Goal: Task Accomplishment & Management: Use online tool/utility

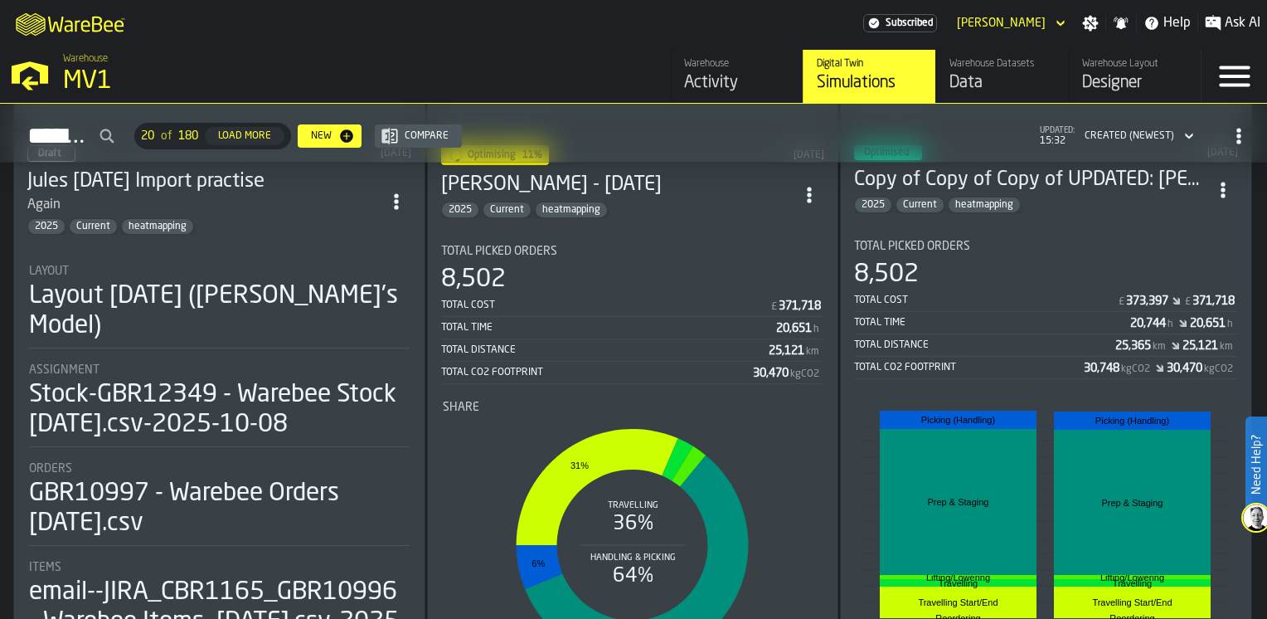
scroll to position [581, 0]
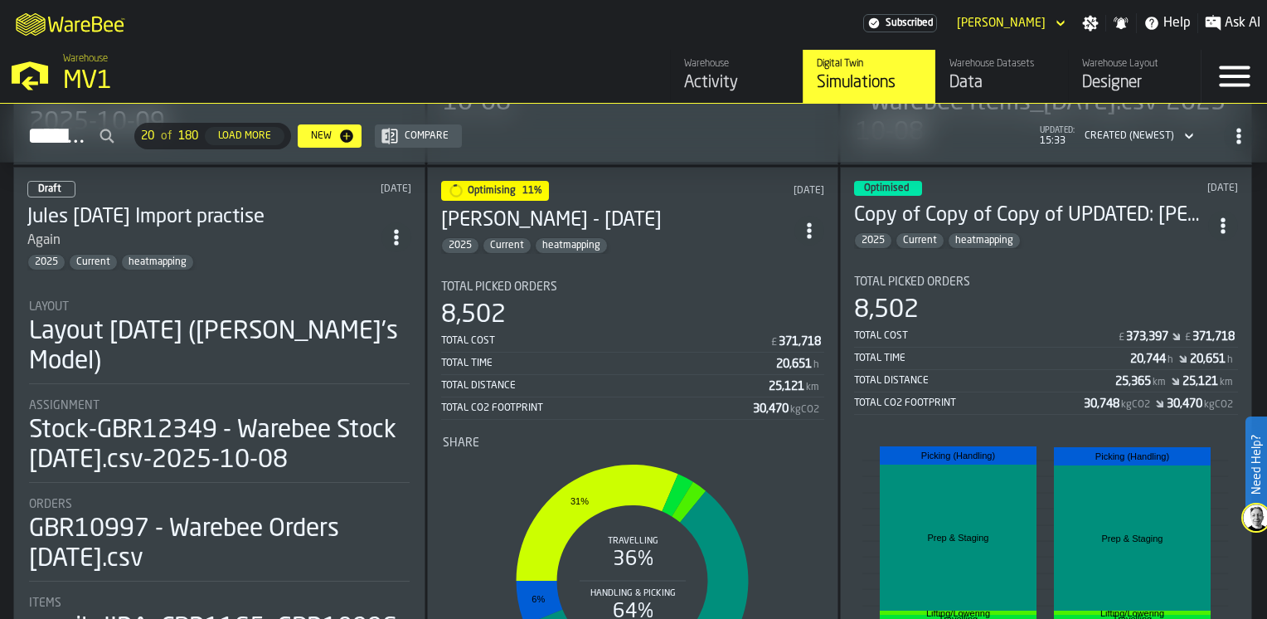
drag, startPoint x: 1262, startPoint y: 212, endPoint x: 1267, endPoint y: 241, distance: 28.8
click at [1267, 241] on html "Need Help? M A K I N G W A R E H O U S E S M O R E EF F I C I E N T Subscribed …" at bounding box center [633, 309] width 1267 height 619
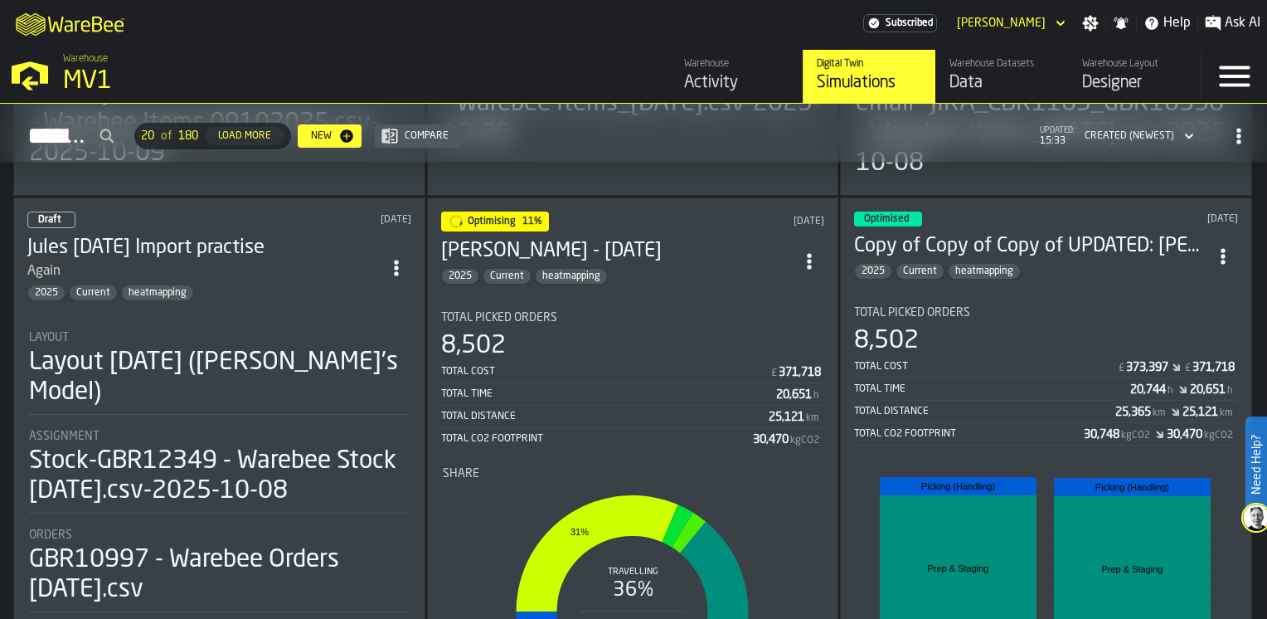
scroll to position [556, 0]
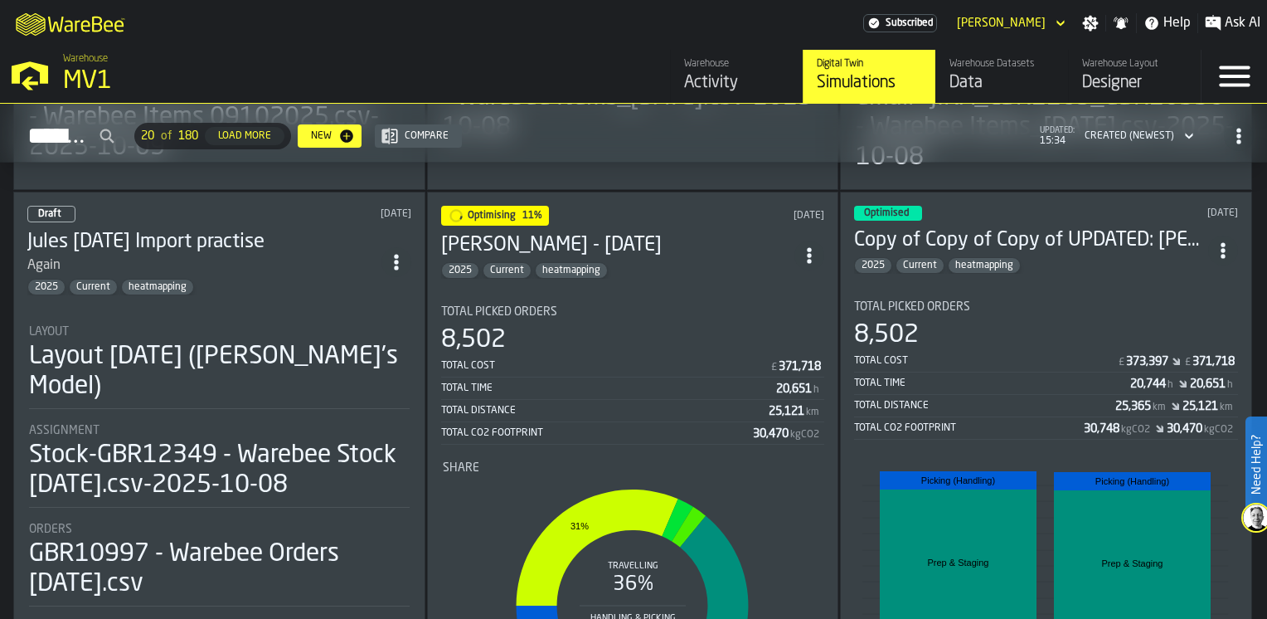
click at [1085, 300] on section "Total Picked Orders 8,502 Total Cost £ 373,397 £ 371,718 Total Time 20,744 h 20…" at bounding box center [1046, 534] width 384 height 494
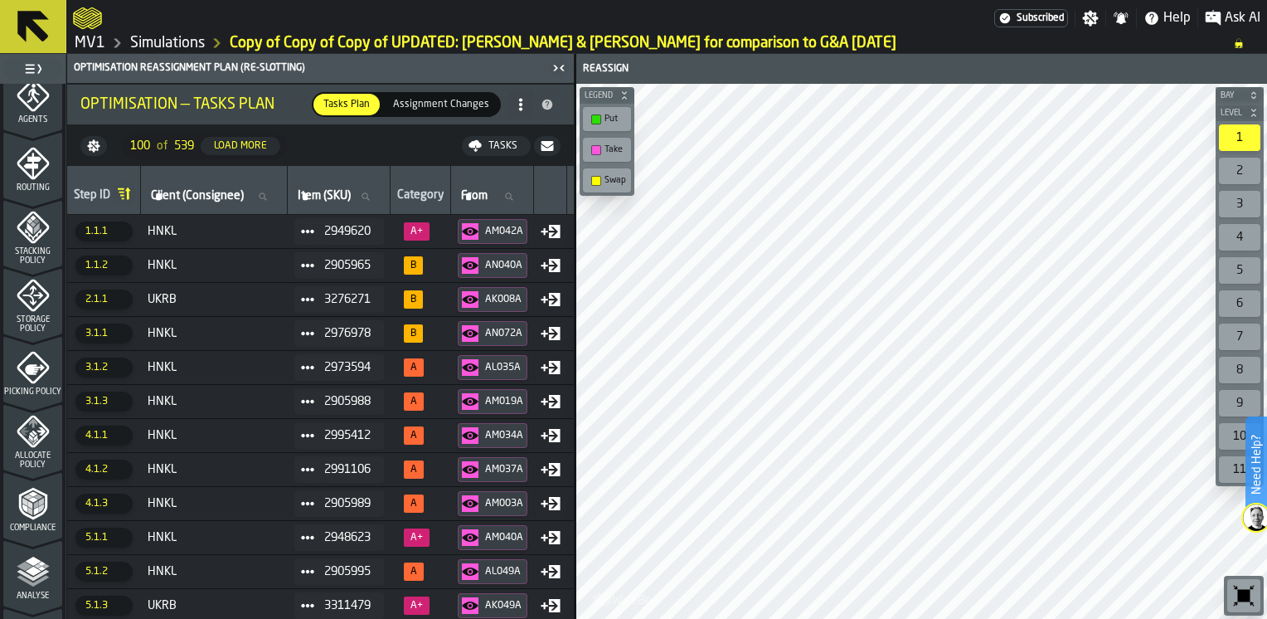
scroll to position [690, 0]
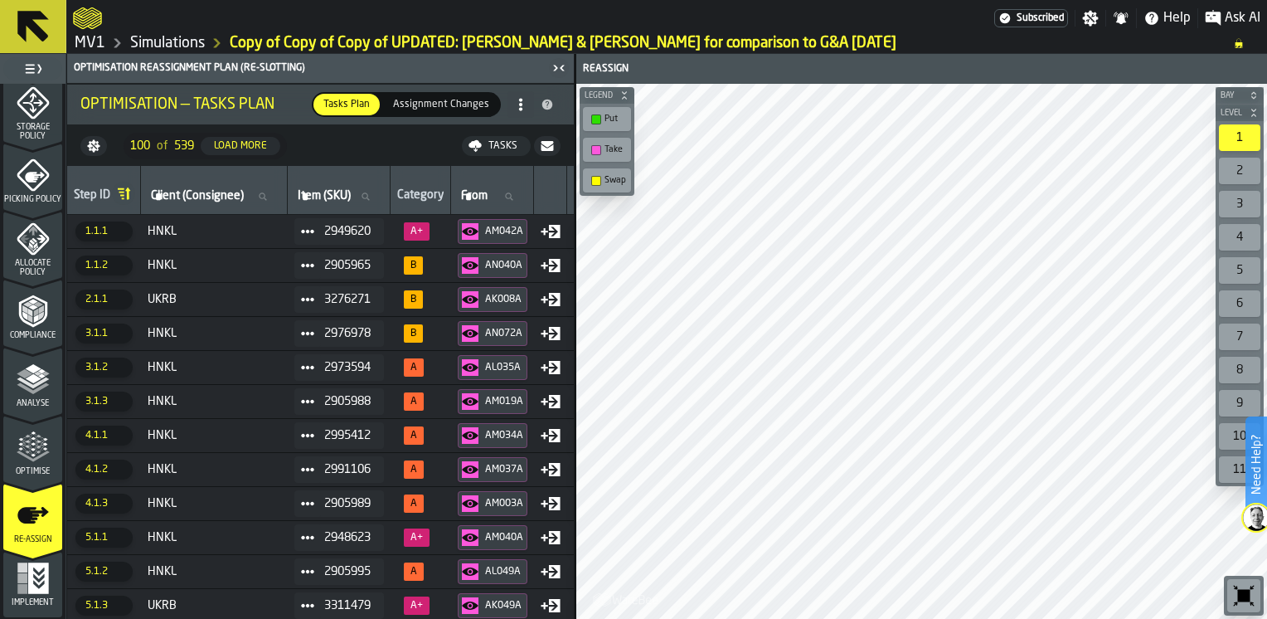
click at [45, 455] on icon "menu Optimise" at bounding box center [33, 446] width 33 height 33
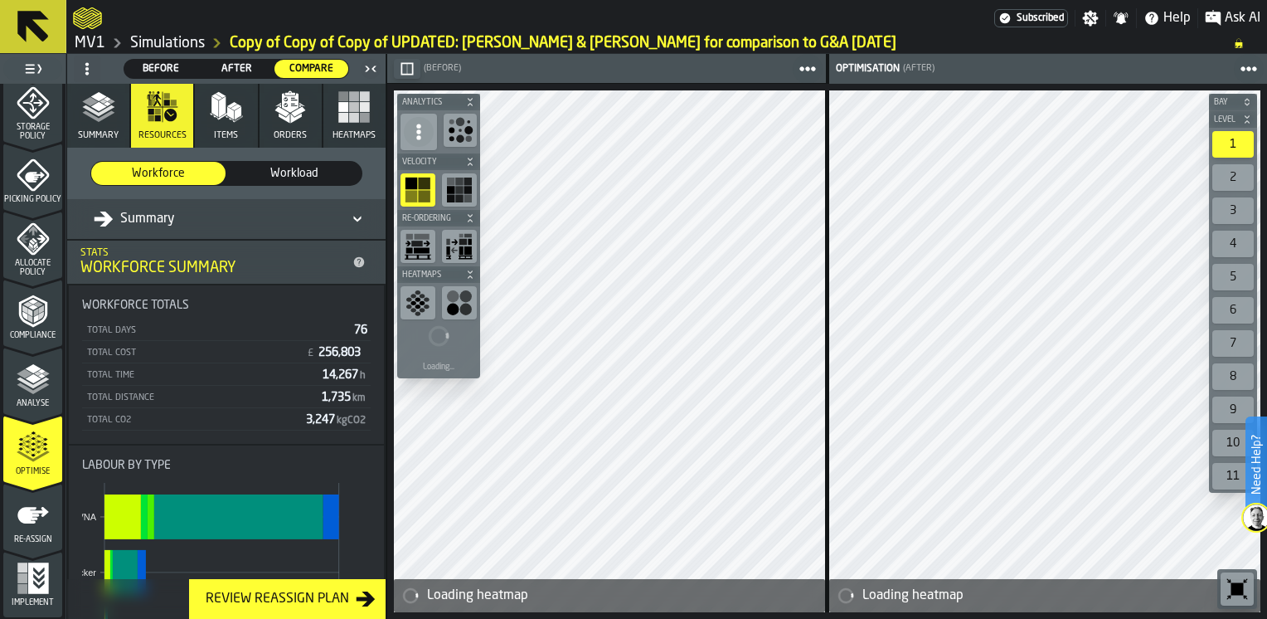
click at [29, 526] on icon "menu Re-assign" at bounding box center [33, 514] width 33 height 33
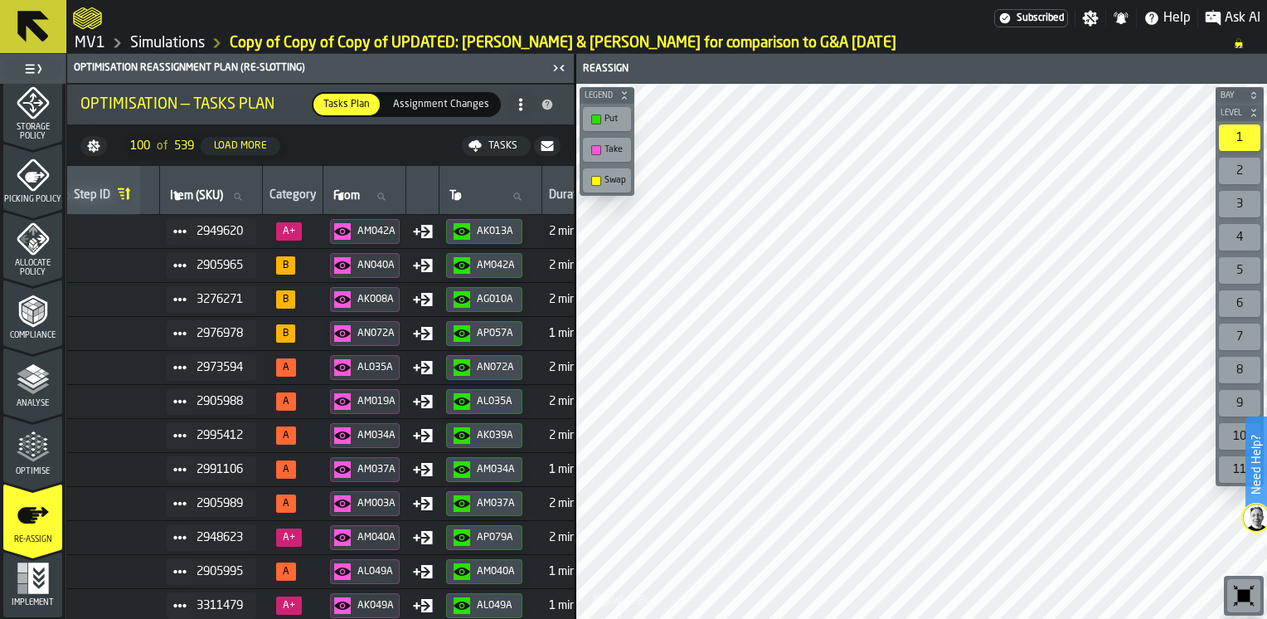
scroll to position [0, 158]
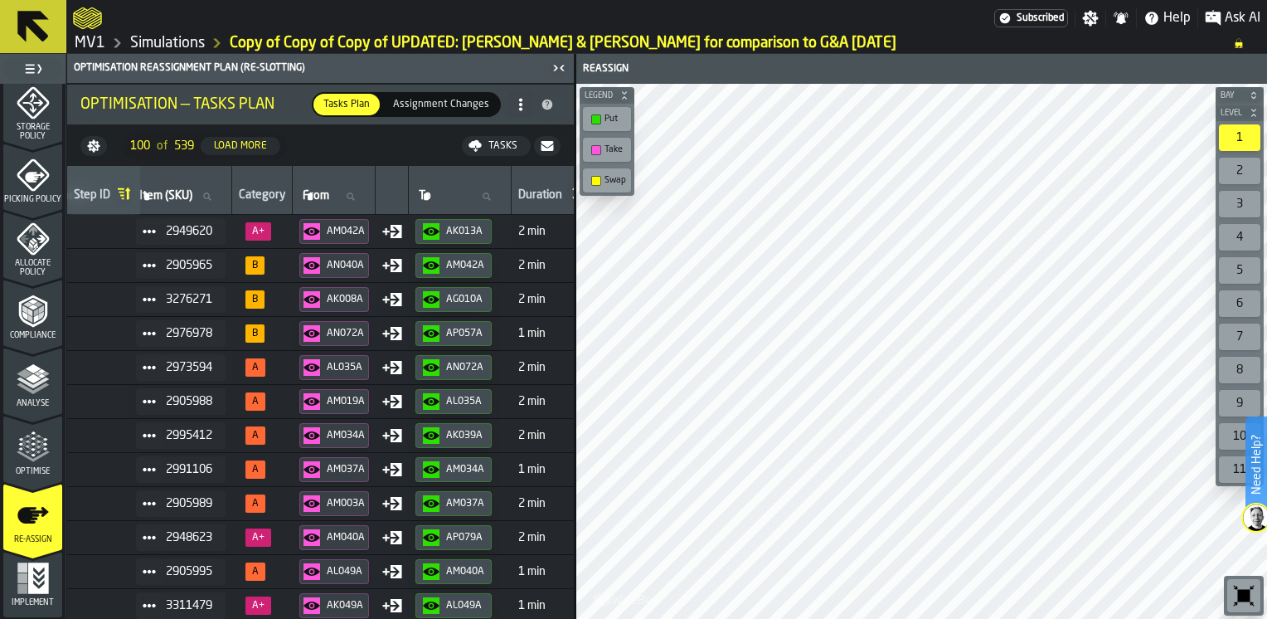
click at [159, 33] on div "Simulations" at bounding box center [155, 43] width 100 height 20
click at [163, 44] on link "Simulations" at bounding box center [167, 43] width 75 height 18
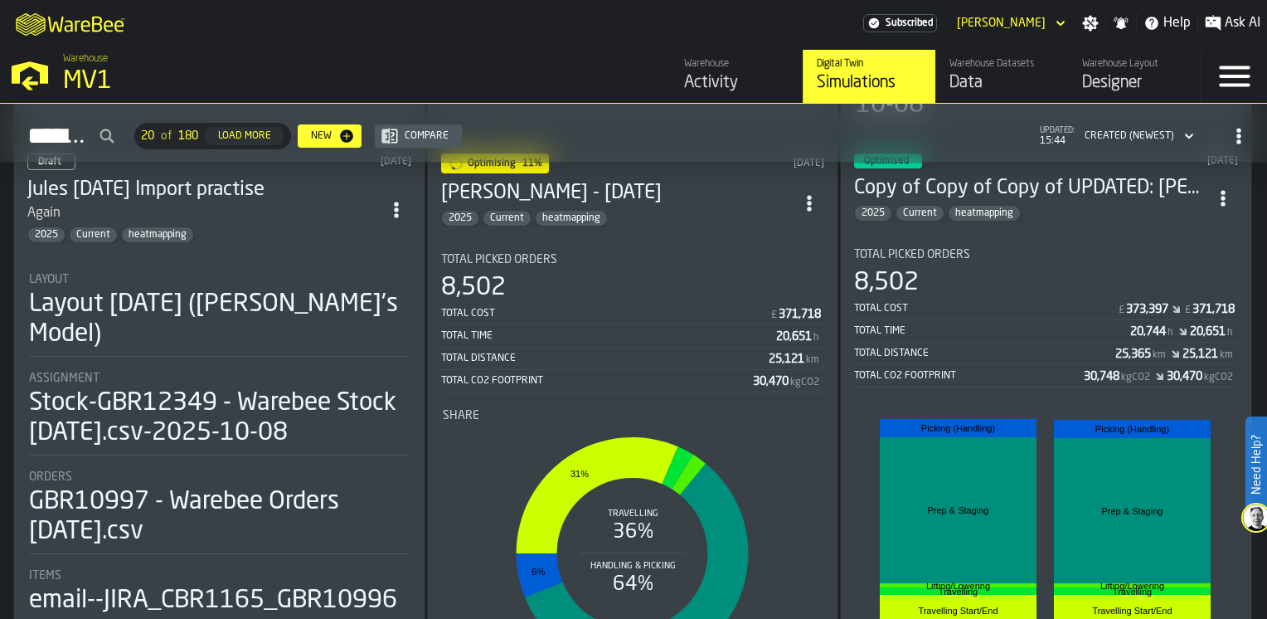
scroll to position [581, 0]
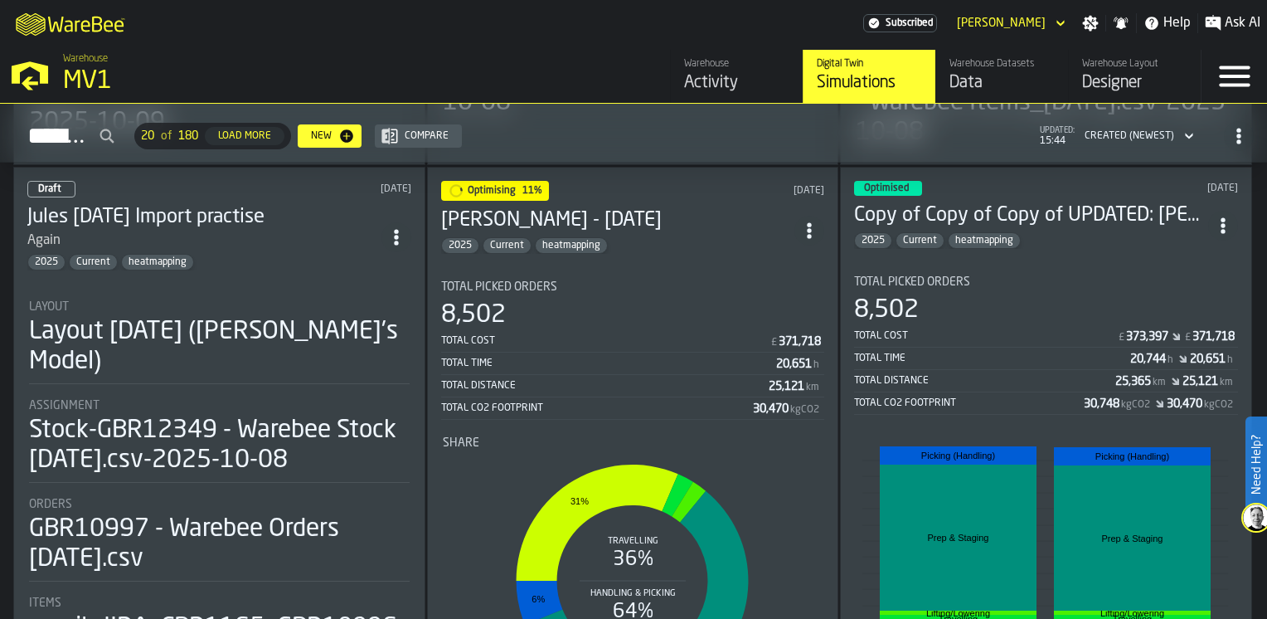
click at [816, 236] on icon "ItemListCard-DashboardItemContainer" at bounding box center [809, 230] width 17 height 17
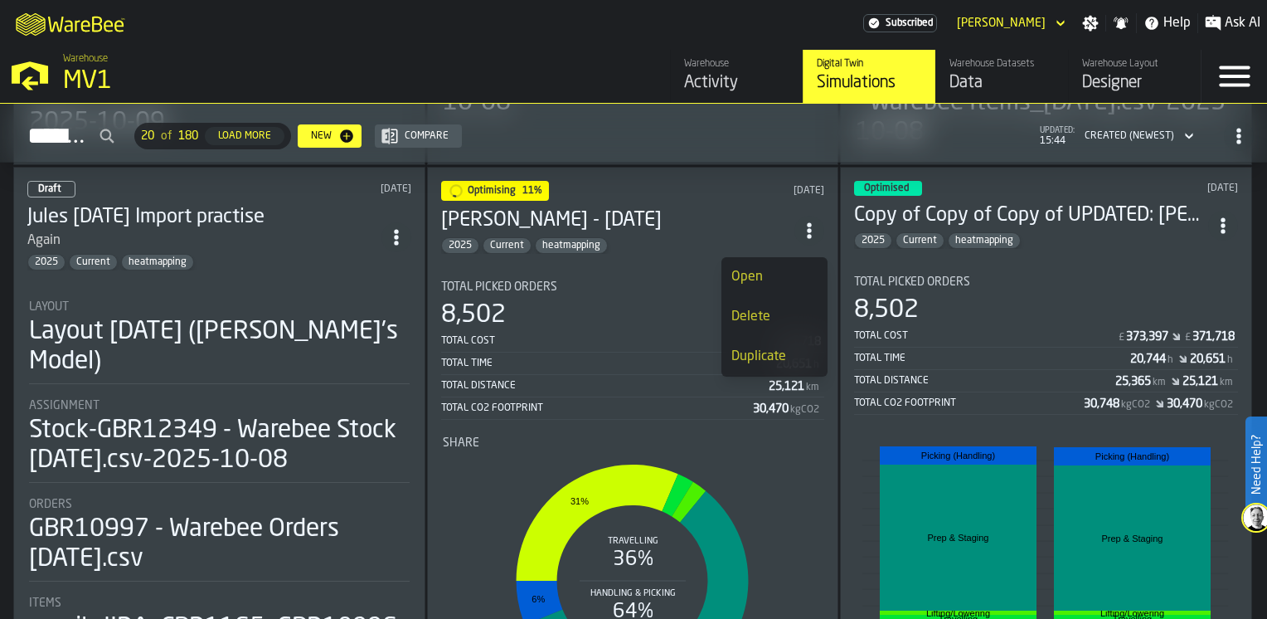
click at [753, 280] on div "Open" at bounding box center [775, 277] width 86 height 20
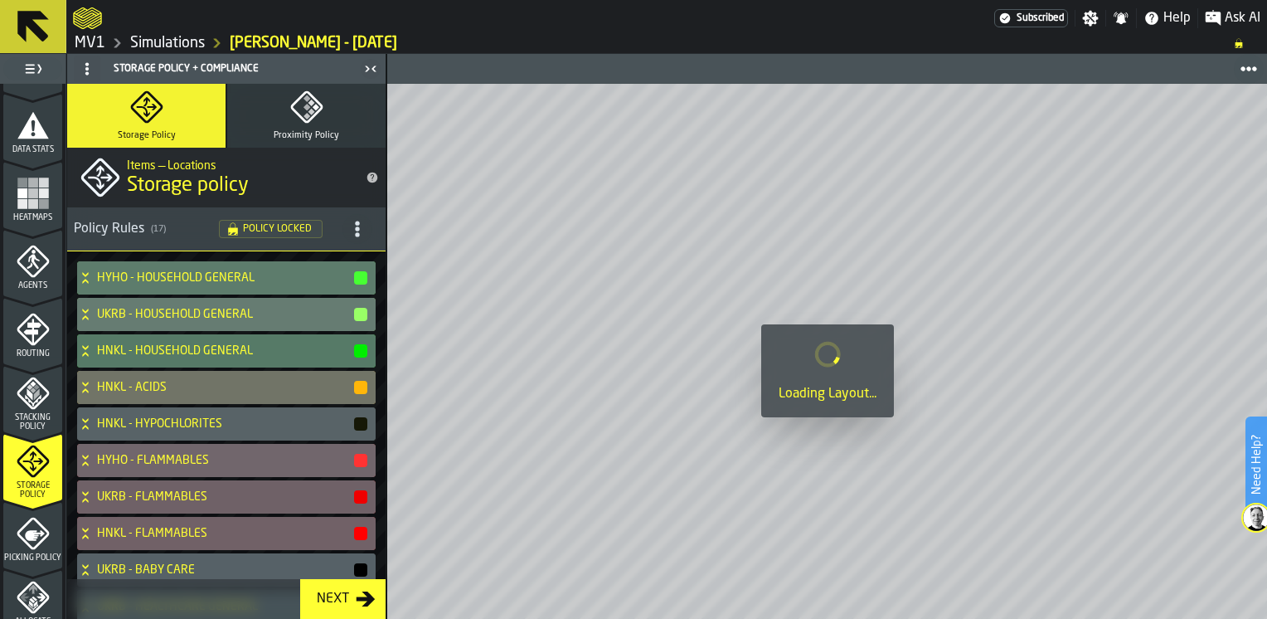
scroll to position [690, 0]
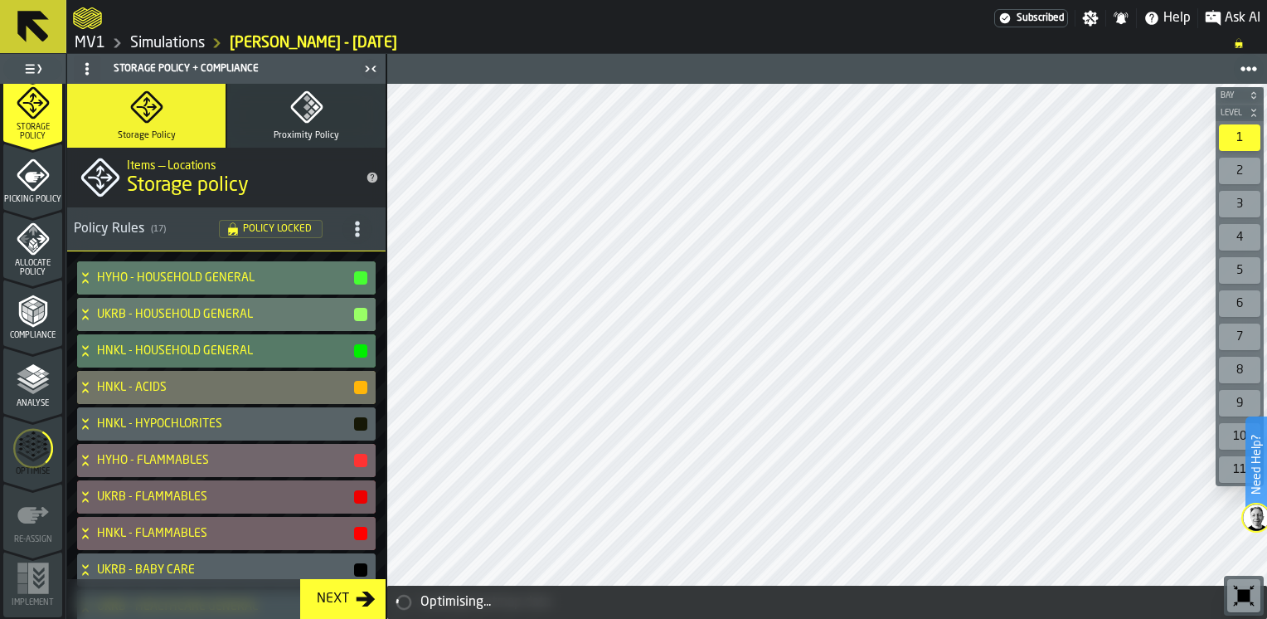
click at [32, 443] on icon "menu Optimise" at bounding box center [33, 449] width 40 height 66
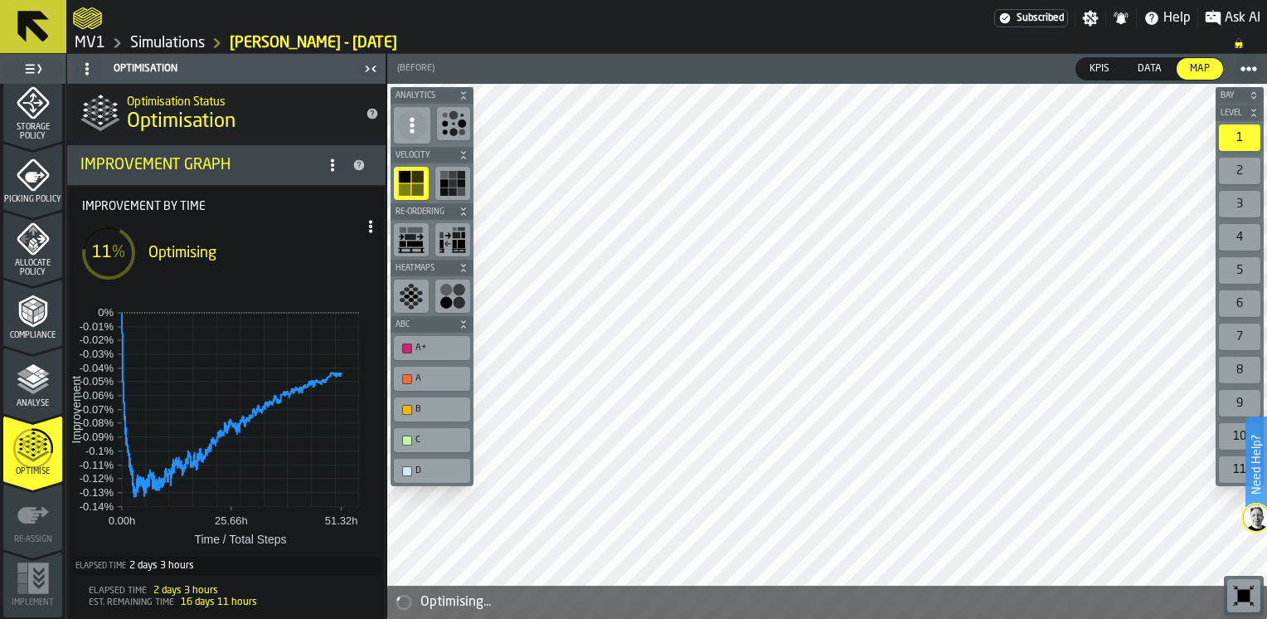
click at [362, 234] on span at bounding box center [370, 226] width 27 height 27
drag, startPoint x: 360, startPoint y: 233, endPoint x: 330, endPoint y: 264, distance: 42.8
click at [330, 264] on div "Show Run Options" at bounding box center [314, 260] width 109 height 20
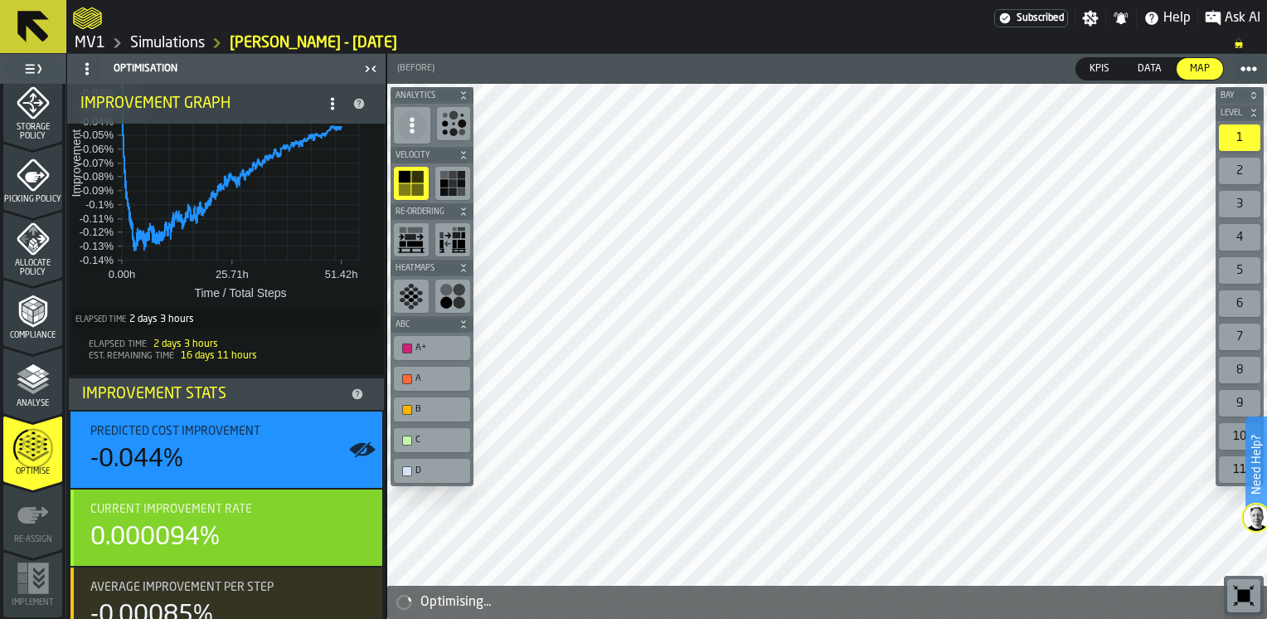
scroll to position [10, 0]
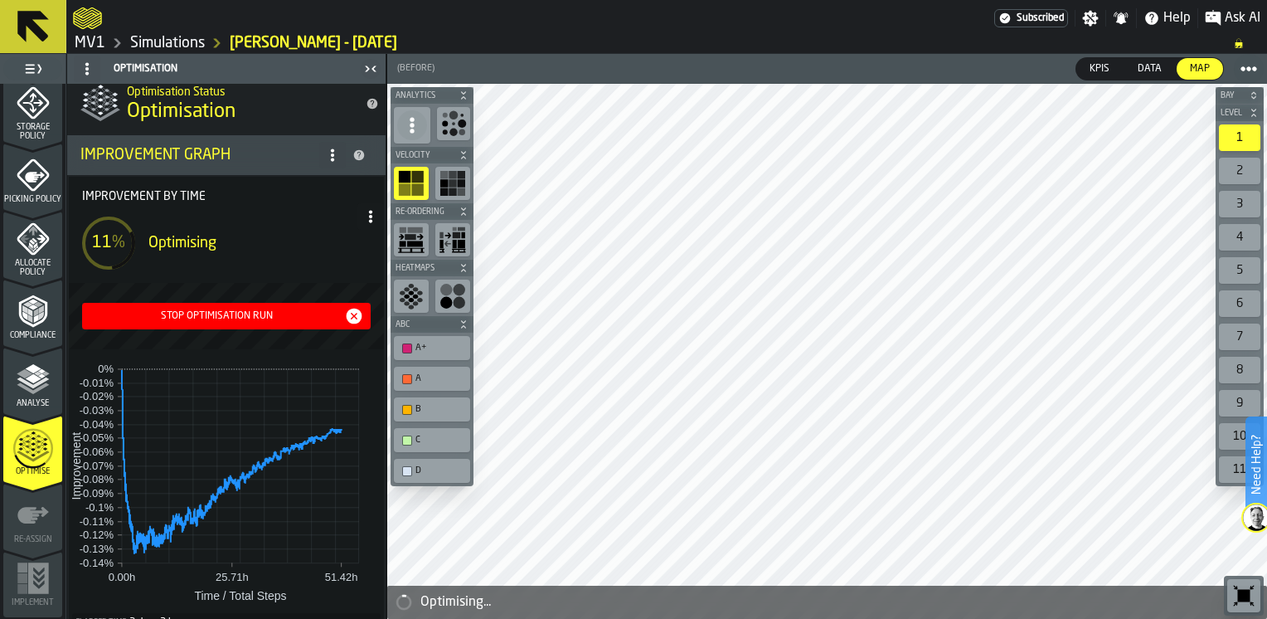
click at [326, 151] on icon at bounding box center [332, 154] width 13 height 13
click at [364, 211] on icon at bounding box center [370, 216] width 13 height 13
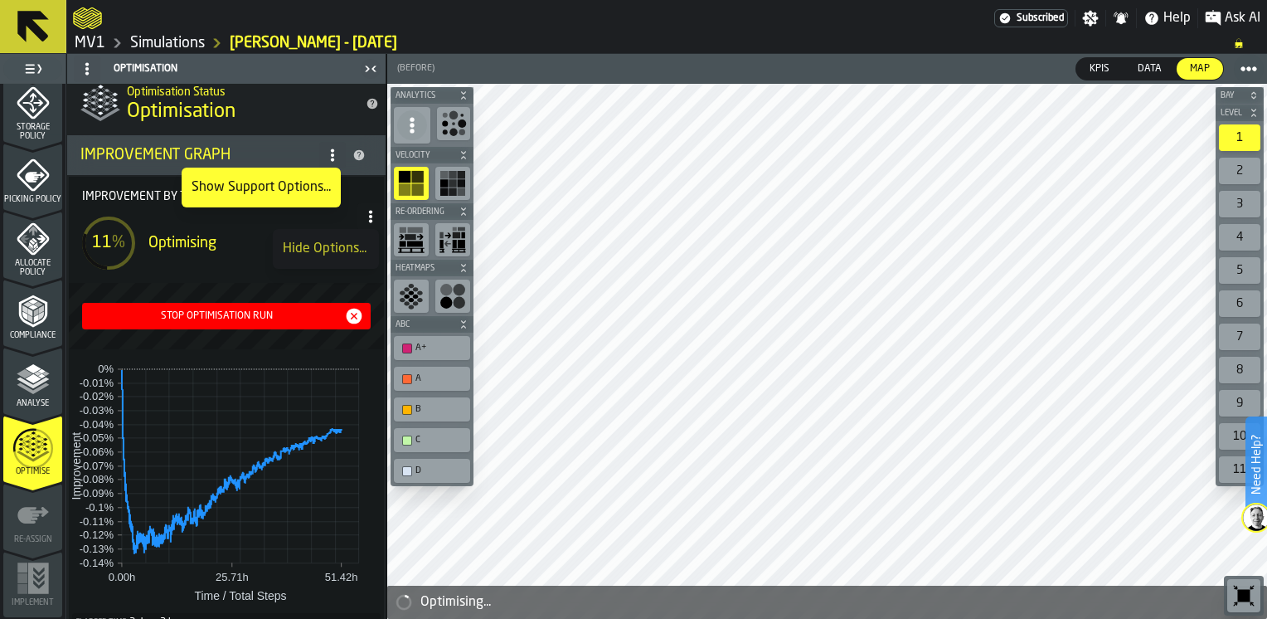
click at [368, 215] on icon at bounding box center [370, 216] width 13 height 13
click at [368, 216] on icon at bounding box center [370, 216] width 13 height 13
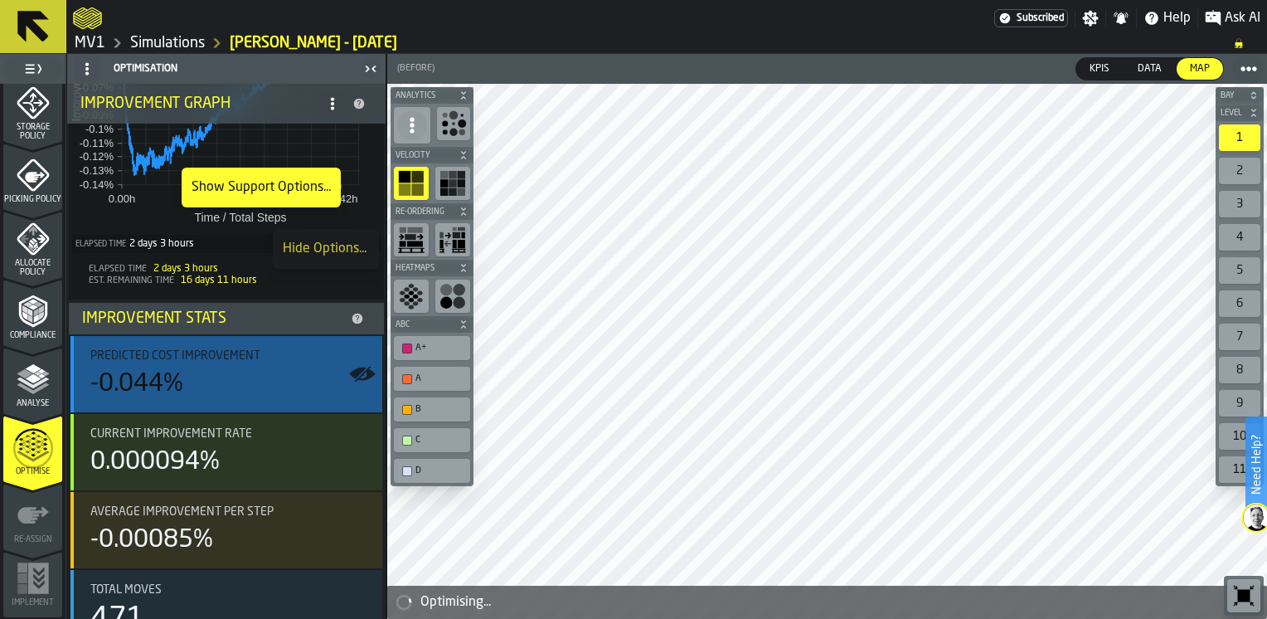
scroll to position [425, 0]
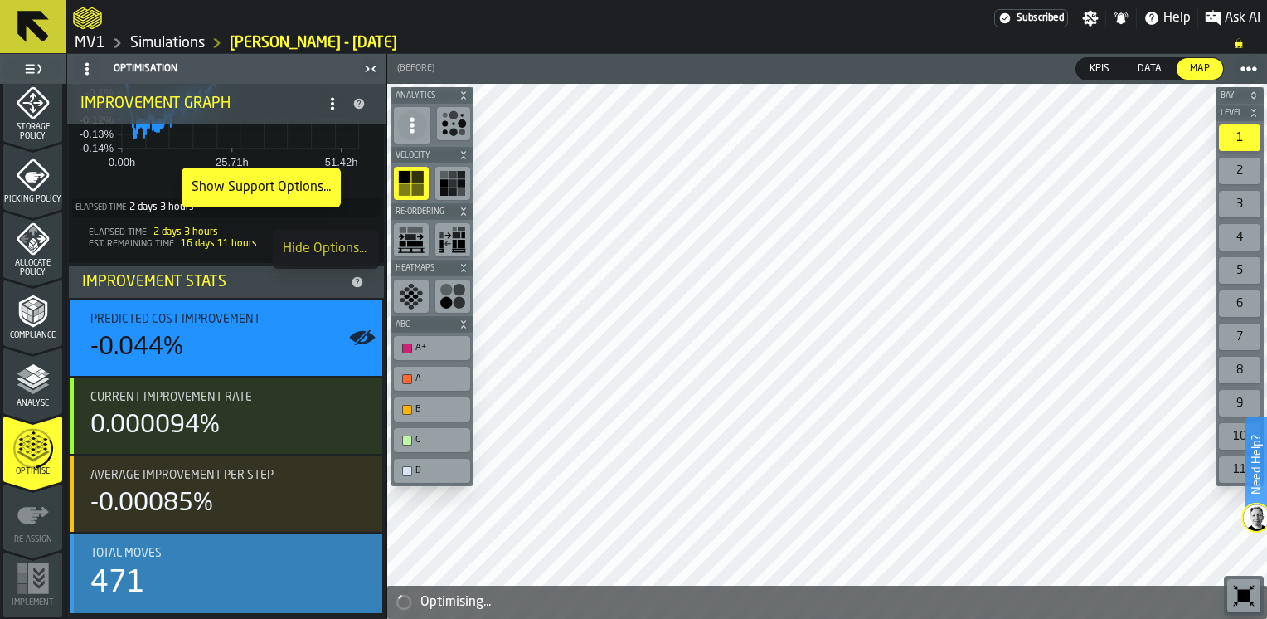
click at [179, 563] on div "Total Moves 471" at bounding box center [229, 573] width 279 height 53
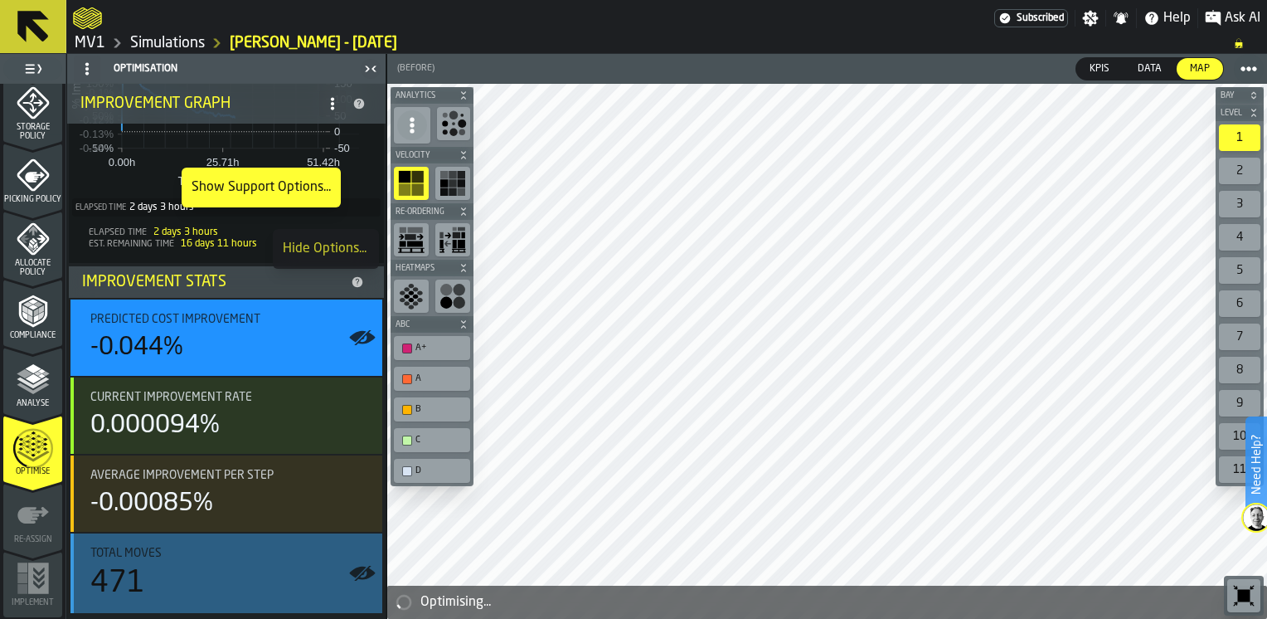
click at [210, 569] on div "471" at bounding box center [229, 583] width 279 height 33
